Goal: Task Accomplishment & Management: Use online tool/utility

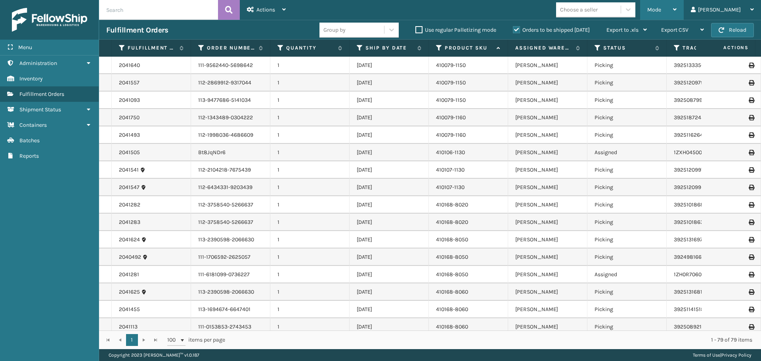
click at [677, 4] on div "Mode" at bounding box center [662, 10] width 29 height 20
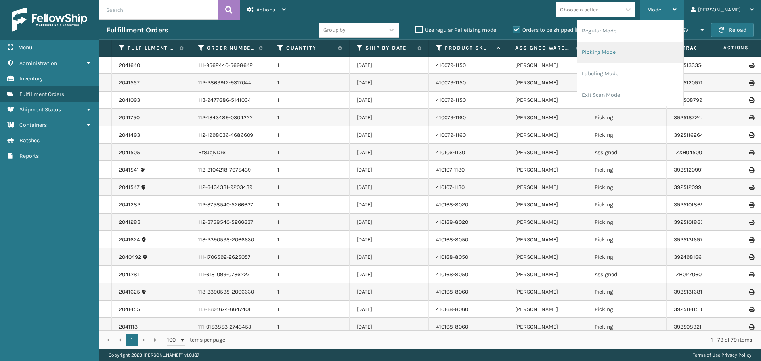
click at [651, 59] on li "Picking Mode" at bounding box center [630, 52] width 106 height 21
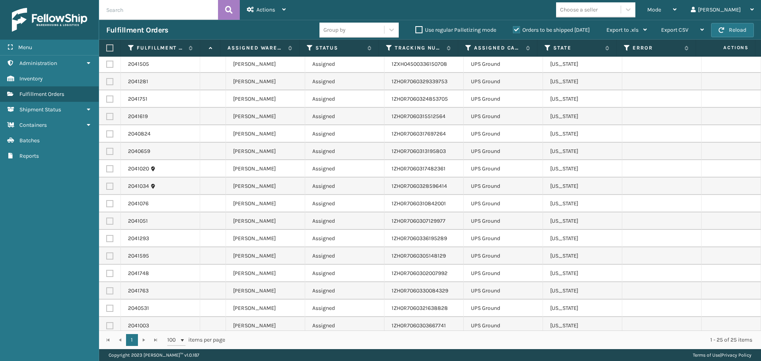
scroll to position [0, 310]
click at [108, 46] on label at bounding box center [108, 47] width 5 height 7
click at [107, 46] on input "checkbox" at bounding box center [106, 48] width 0 height 5
checkbox input "true"
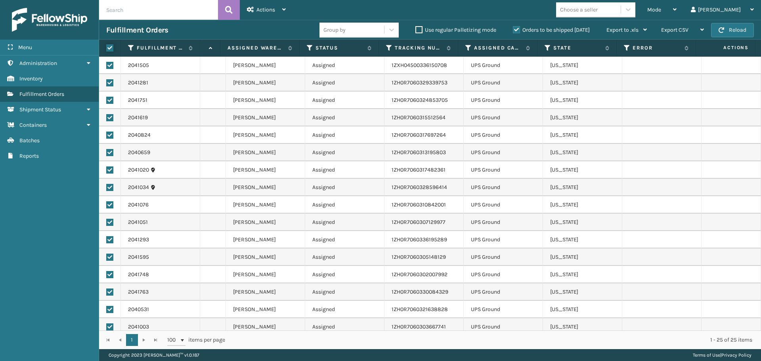
checkbox input "true"
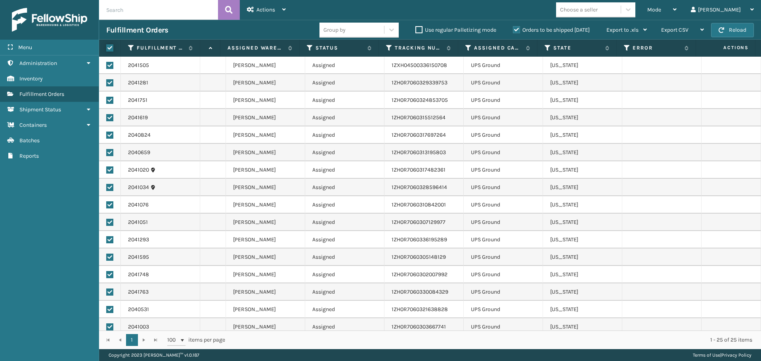
checkbox input "true"
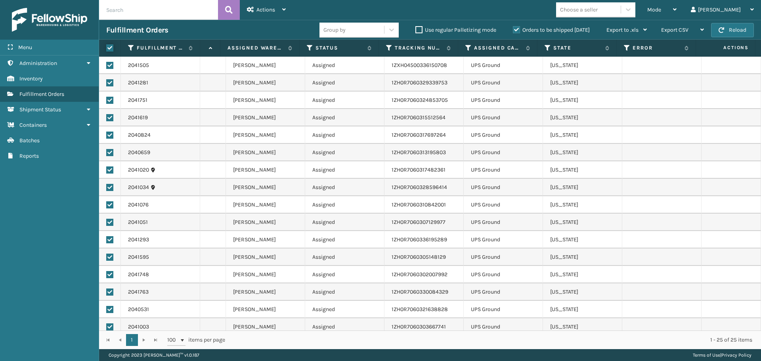
checkbox input "true"
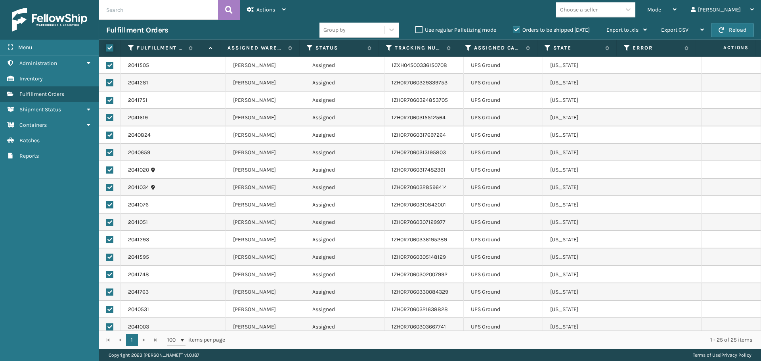
checkbox input "true"
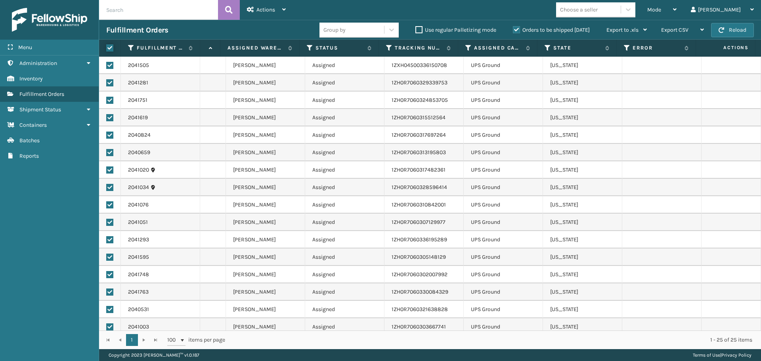
checkbox input "true"
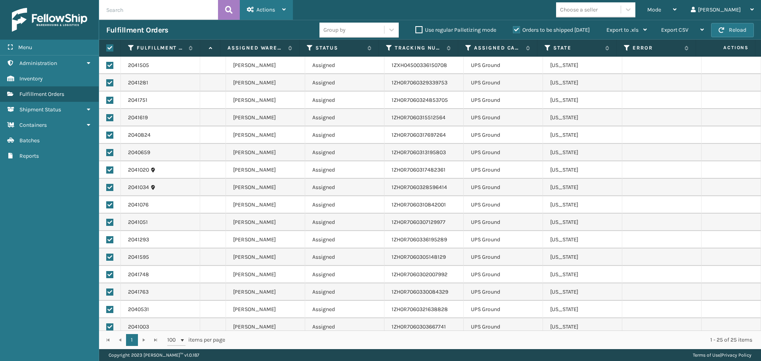
click at [288, 7] on div "Actions Settings Remove All Filters Export Labels Create Picking Batch" at bounding box center [266, 10] width 53 height 20
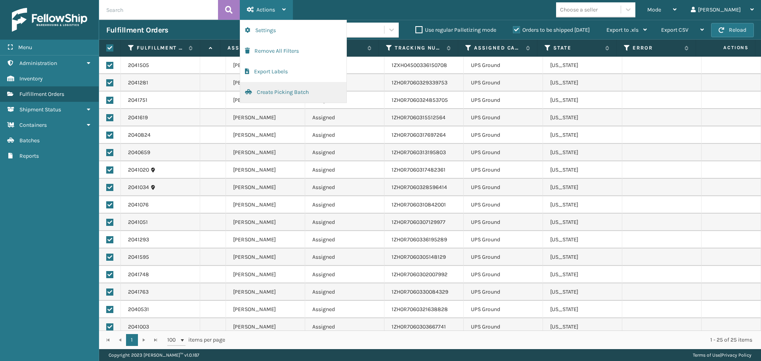
click at [301, 96] on button "Create Picking Batch" at bounding box center [293, 92] width 106 height 21
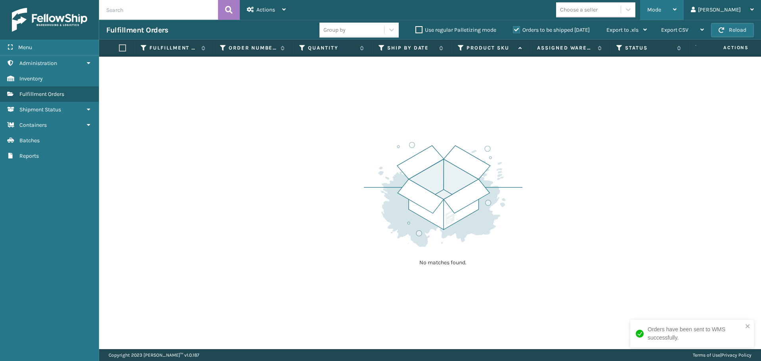
click at [677, 12] on div "Mode" at bounding box center [662, 10] width 29 height 20
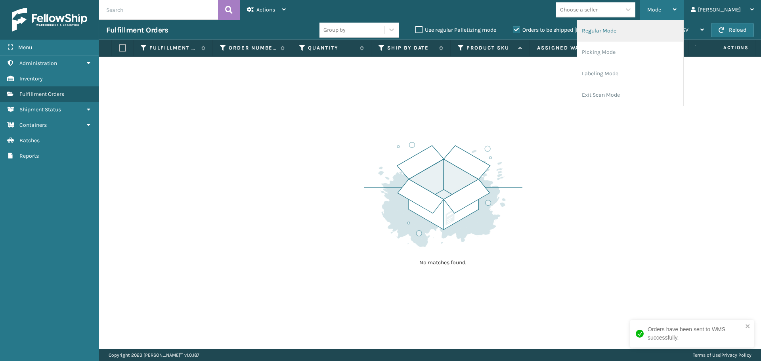
click at [650, 34] on li "Regular Mode" at bounding box center [630, 30] width 106 height 21
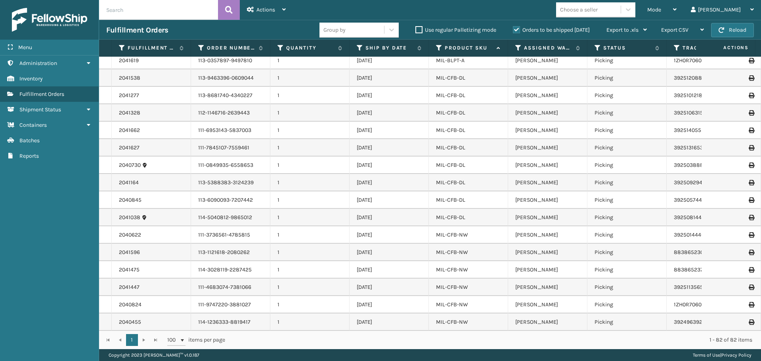
scroll to position [555, 0]
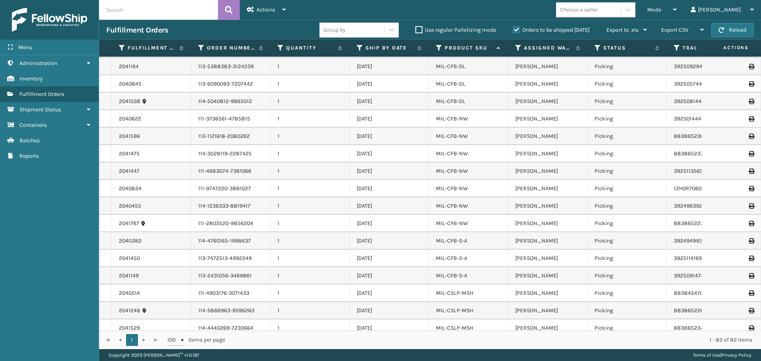
click at [621, 151] on tbody "2041093 113-9477686-5141034 1 [DATE] 410079-1150 [PERSON_NAME] Picking 39250879…" at bounding box center [571, 263] width 945 height 1439
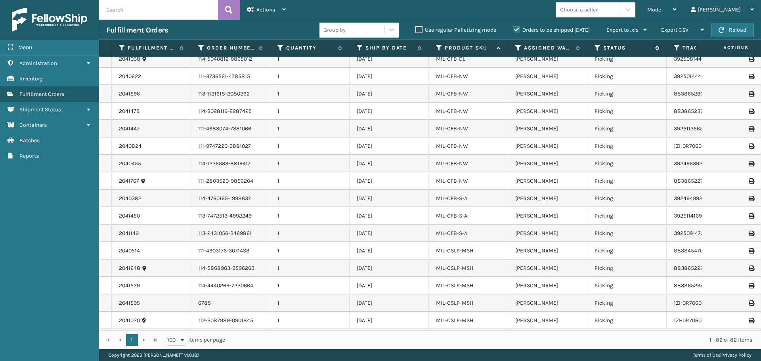
click at [595, 46] on icon at bounding box center [598, 47] width 6 height 7
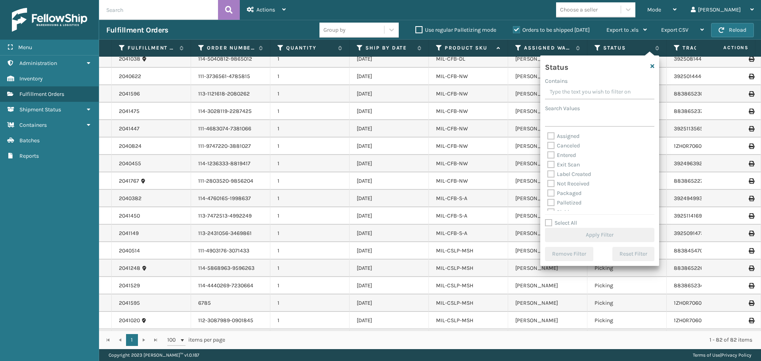
click at [552, 136] on label "Assigned" at bounding box center [564, 136] width 32 height 7
click at [548, 136] on input "Assigned" at bounding box center [548, 134] width 0 height 5
checkbox input "true"
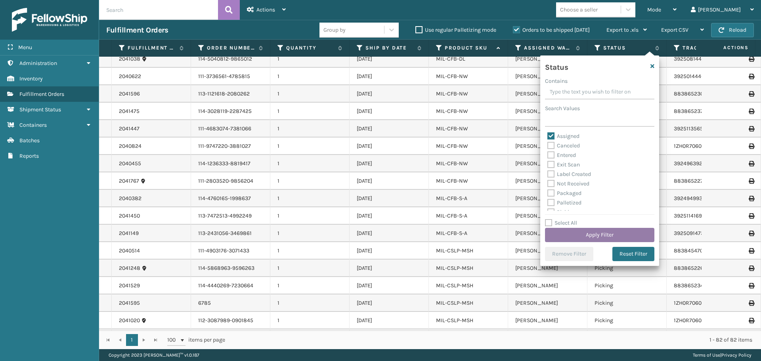
click at [600, 230] on button "Apply Filter" at bounding box center [599, 235] width 109 height 14
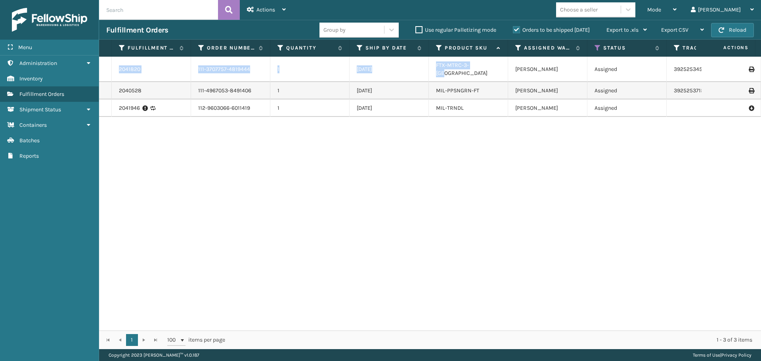
drag, startPoint x: 487, startPoint y: 64, endPoint x: 105, endPoint y: 61, distance: 381.9
click at [105, 61] on tr "2041820 111-3707757-4819444 1 [DATE] FTX-MTRC-3-TXL [PERSON_NAME] Assigned 3925…" at bounding box center [571, 69] width 945 height 25
click at [480, 174] on div "2041820 111-3707757-4819444 1 [DATE] FTX-MTRC-3-TXL [PERSON_NAME] Assigned 3925…" at bounding box center [430, 194] width 662 height 274
drag, startPoint x: 482, startPoint y: 68, endPoint x: 428, endPoint y: 61, distance: 55.1
click at [428, 61] on tr "2041820 111-3707757-4819444 1 [DATE] FTX-MTRC-3-TXL [PERSON_NAME] Assigned 3925…" at bounding box center [571, 69] width 945 height 25
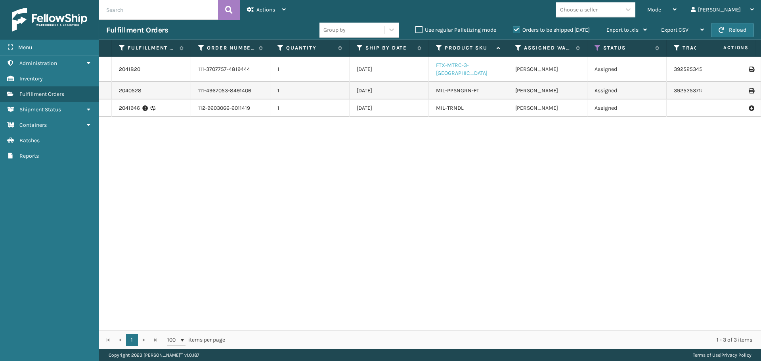
copy tr "FTX-MTRC-3-[GEOGRAPHIC_DATA]"
click at [45, 79] on link "Inventory" at bounding box center [49, 78] width 99 height 15
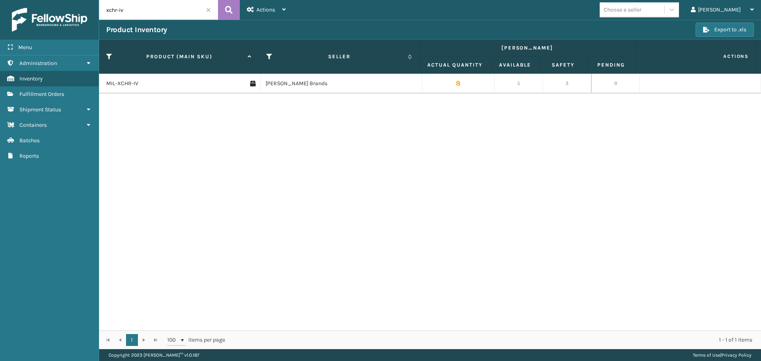
click at [146, 9] on input "xchr-iv" at bounding box center [158, 10] width 119 height 20
paste input "FTX-MTRC-3-[GEOGRAPHIC_DATA]"
click at [226, 15] on icon at bounding box center [229, 10] width 8 height 12
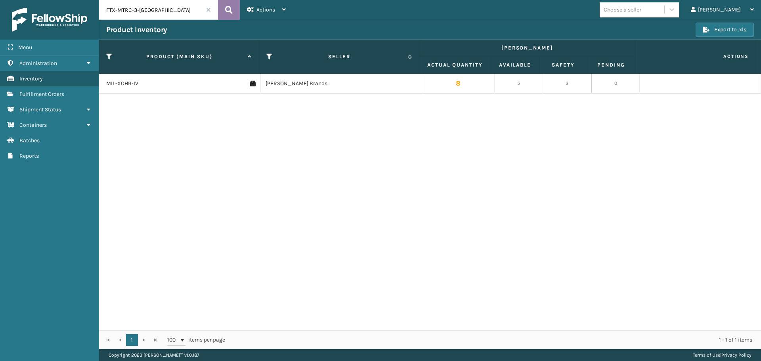
type input "FTX-MTRC-3-[GEOGRAPHIC_DATA]"
click at [207, 8] on span at bounding box center [208, 10] width 5 height 5
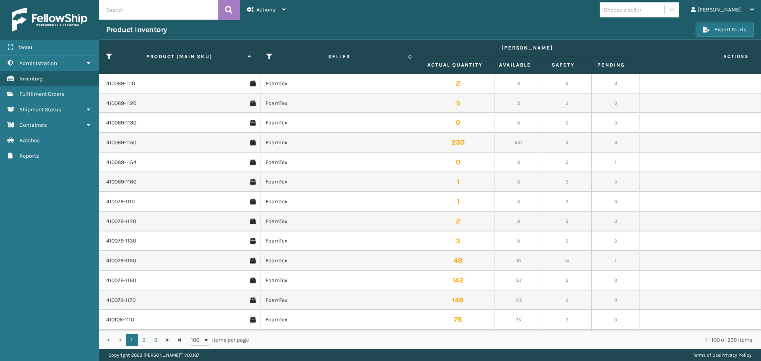
click at [59, 95] on span "Fulfillment Orders" at bounding box center [41, 94] width 45 height 7
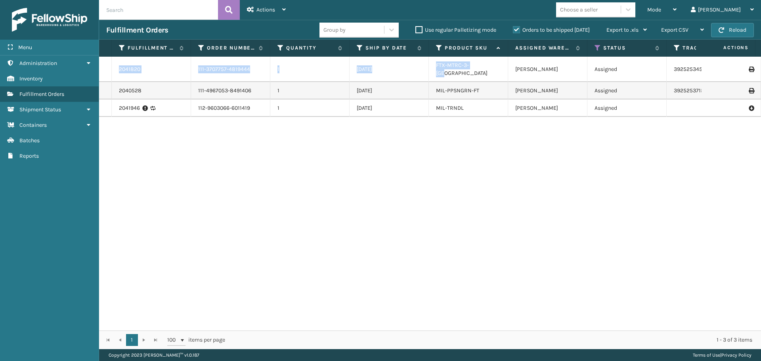
drag, startPoint x: 484, startPoint y: 67, endPoint x: 113, endPoint y: 73, distance: 370.8
click at [113, 73] on tr "2041820 111-3707757-4819444 1 [DATE] FTX-MTRC-3-TXL [PERSON_NAME] Assigned 3925…" at bounding box center [571, 69] width 945 height 25
copy tr "2041820 111-3707757-4819444 1 [DATE] FTX-MTRC-3-TXL"
click at [184, 185] on div "2041820 111-3707757-4819444 1 [DATE] FTX-MTRC-3-TXL [PERSON_NAME] Assigned 3925…" at bounding box center [430, 194] width 662 height 274
click at [596, 51] on icon at bounding box center [598, 47] width 6 height 7
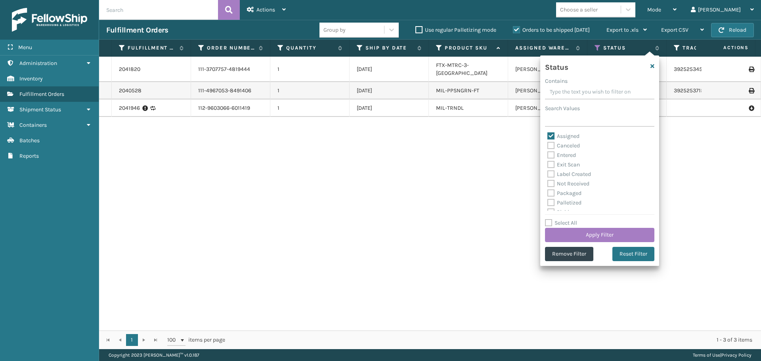
click at [548, 138] on label "Assigned" at bounding box center [564, 136] width 32 height 7
click at [548, 137] on input "Assigned" at bounding box center [548, 134] width 0 height 5
checkbox input "false"
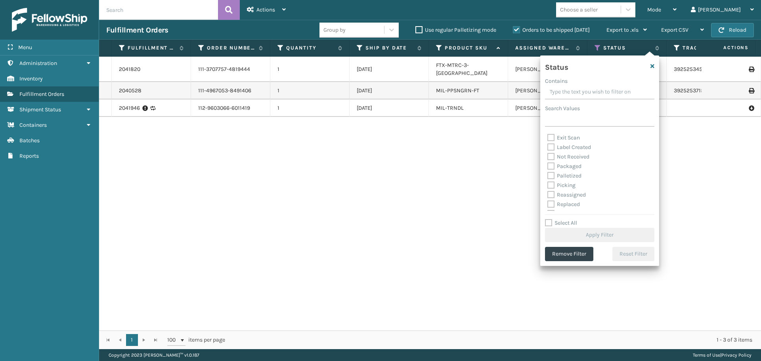
scroll to position [44, 0]
click at [551, 169] on label "Picking" at bounding box center [562, 168] width 28 height 7
click at [548, 169] on input "Picking" at bounding box center [548, 165] width 0 height 5
checkbox input "true"
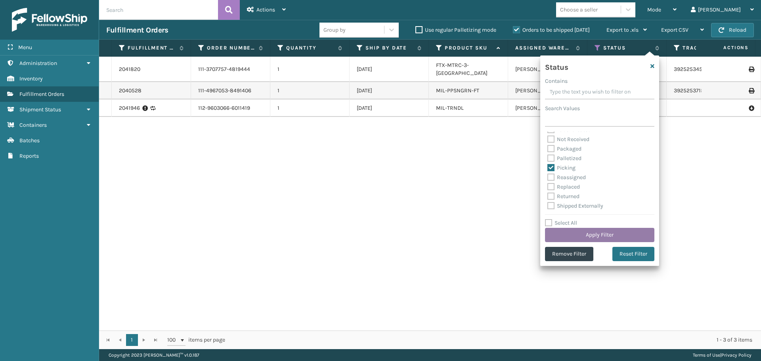
click at [585, 231] on button "Apply Filter" at bounding box center [599, 235] width 109 height 14
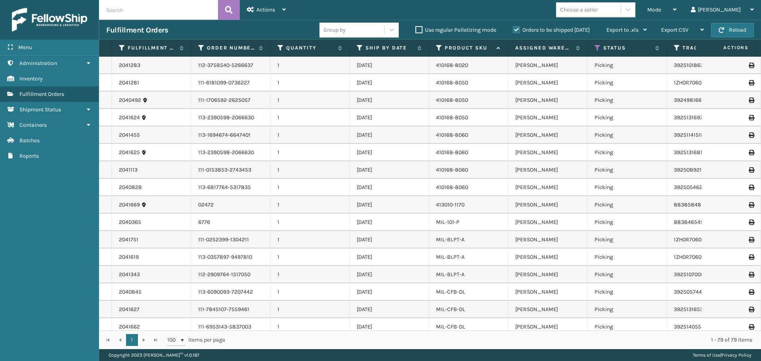
scroll to position [159, 0]
drag, startPoint x: 467, startPoint y: 220, endPoint x: 115, endPoint y: 221, distance: 352.6
click at [113, 222] on tr "2040365 6776 1 [DATE] MIL-101-P [PERSON_NAME] Picking 883846549350 FedEx Home D…" at bounding box center [571, 220] width 945 height 17
copy tr "2040365 6776 1 [DATE] MIL-101-P"
